Goal: Task Accomplishment & Management: Understand process/instructions

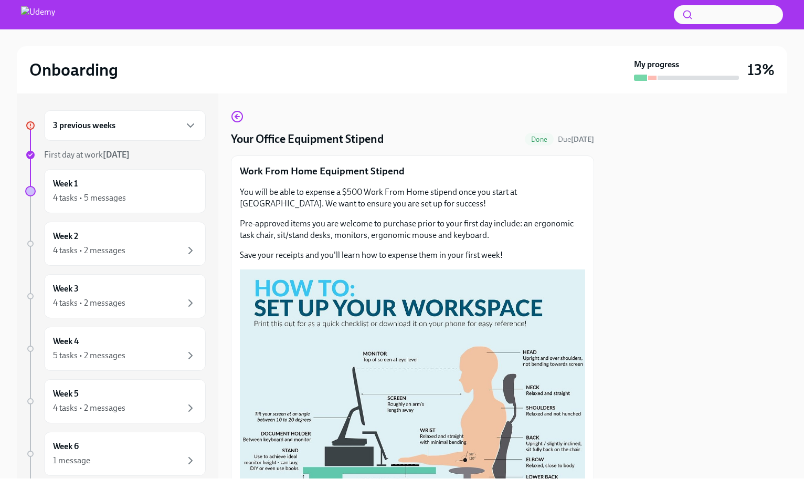
click at [97, 120] on h6 "3 previous weeks" at bounding box center [84, 126] width 62 height 12
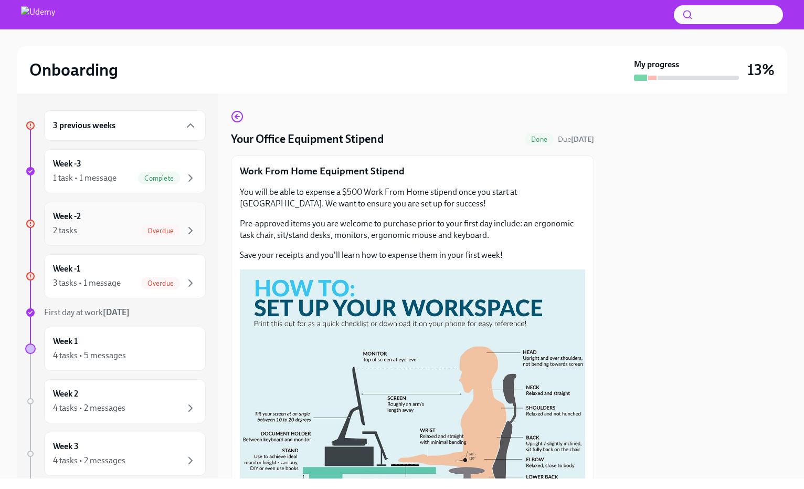
click at [123, 219] on div "Week -2 2 tasks Overdue" at bounding box center [125, 224] width 144 height 26
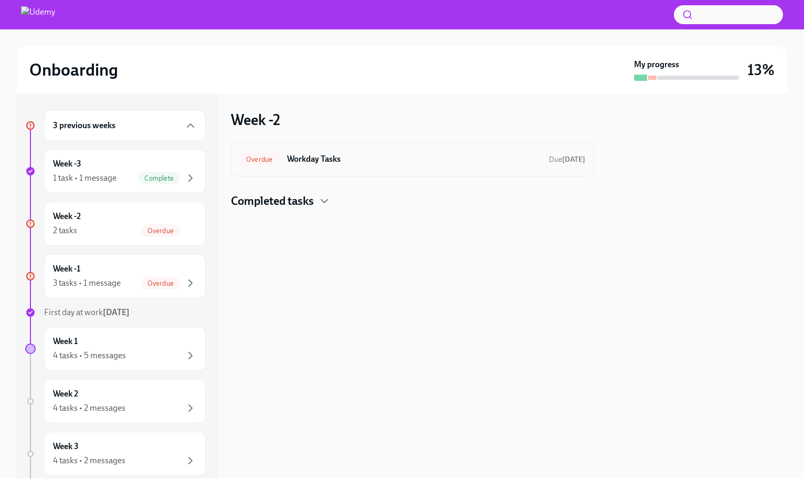
click at [302, 160] on h6 "Workday Tasks" at bounding box center [414, 159] width 254 height 12
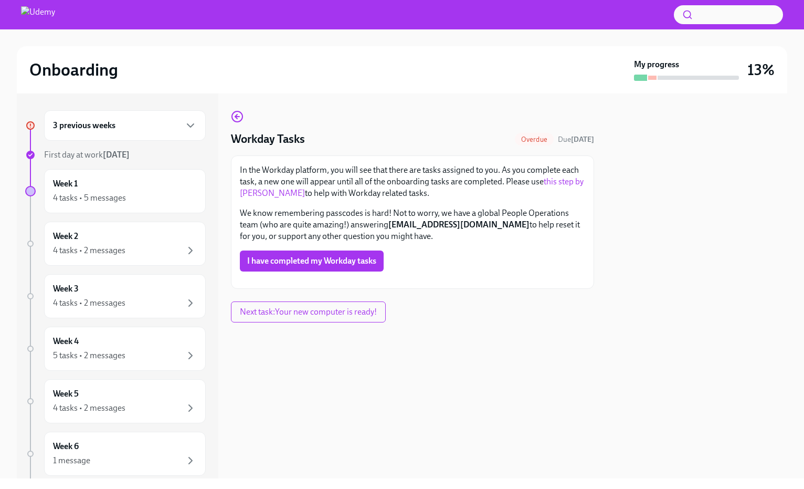
scroll to position [72, 0]
click at [107, 129] on h6 "3 previous weeks" at bounding box center [84, 126] width 62 height 12
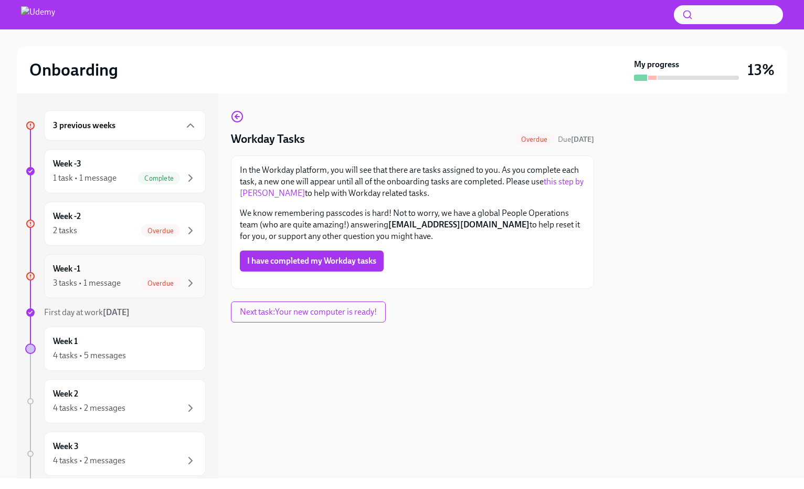
click at [114, 271] on div "Week -1 3 tasks • 1 message Overdue" at bounding box center [125, 276] width 144 height 26
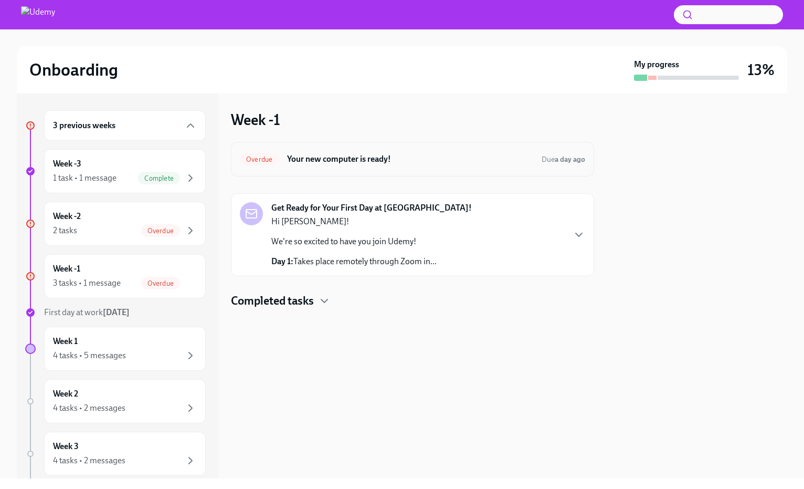
click at [358, 154] on h6 "Your new computer is ready!" at bounding box center [410, 159] width 246 height 12
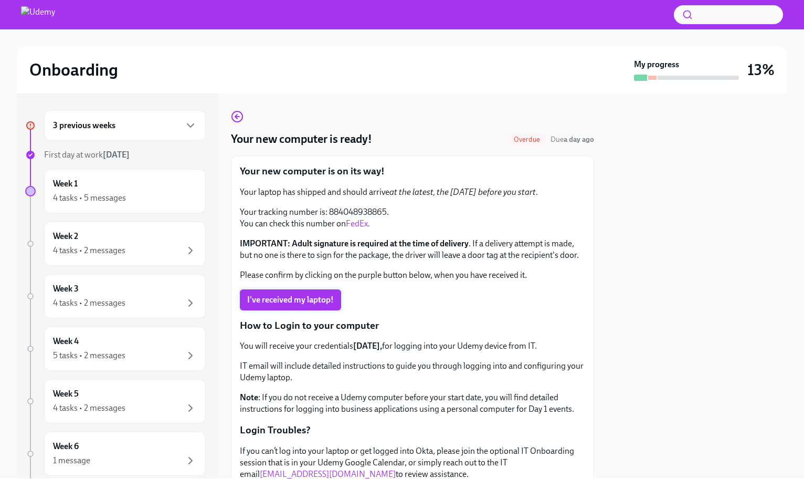
click at [316, 301] on span "I've received my laptop!" at bounding box center [290, 300] width 87 height 11
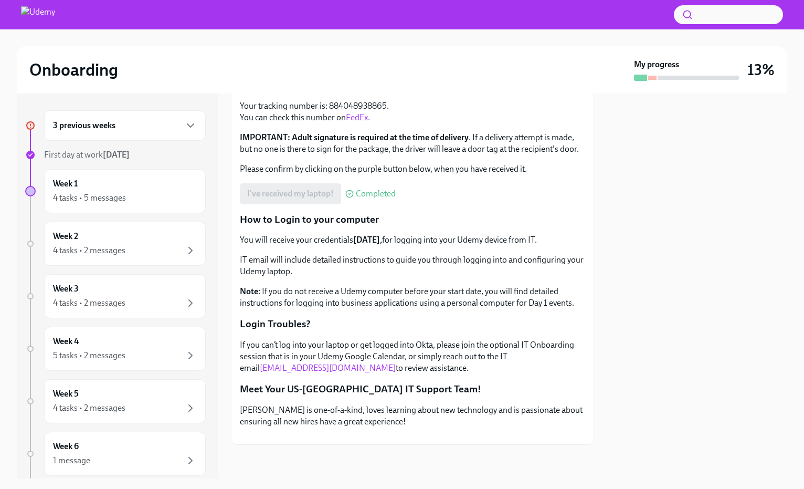
scroll to position [192, 0]
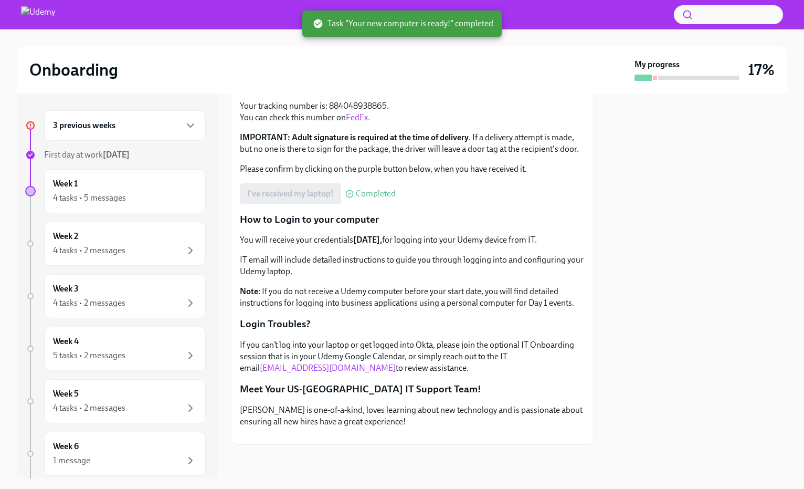
click at [130, 113] on div "3 previous weeks" at bounding box center [125, 125] width 162 height 30
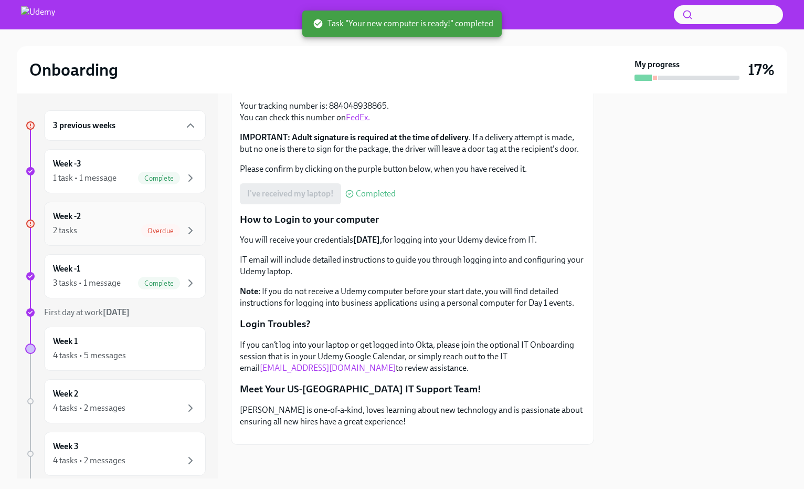
click at [120, 227] on div "2 tasks Overdue" at bounding box center [125, 230] width 144 height 13
